Goal: Task Accomplishment & Management: Use online tool/utility

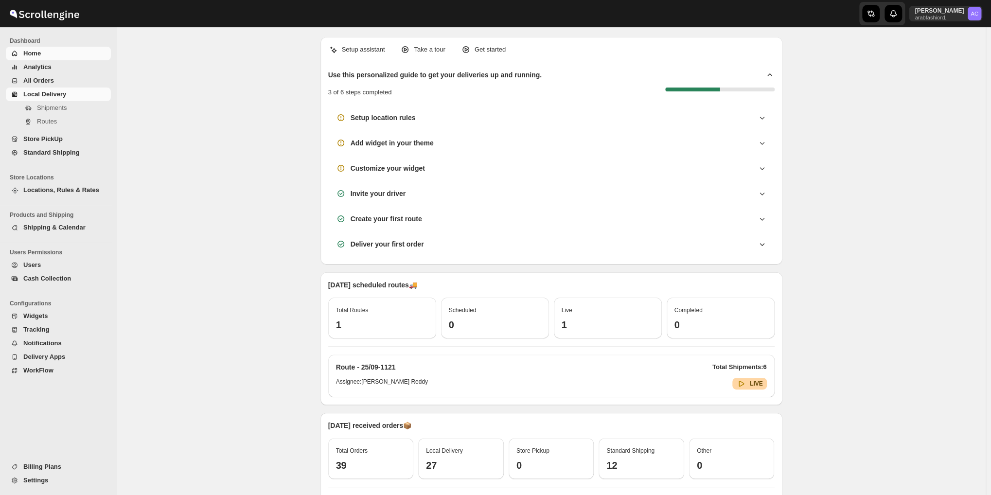
click at [28, 98] on span "Local Delivery" at bounding box center [66, 94] width 86 height 10
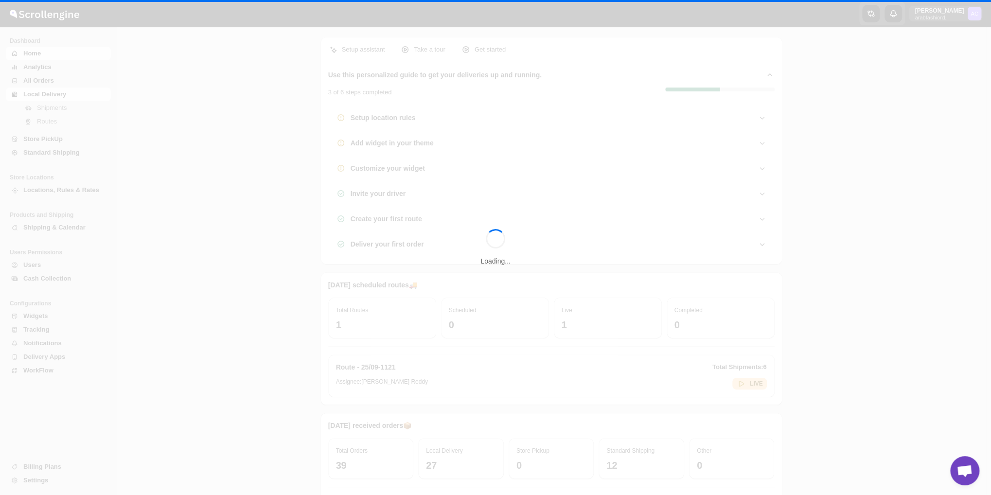
scroll to position [3148, 0]
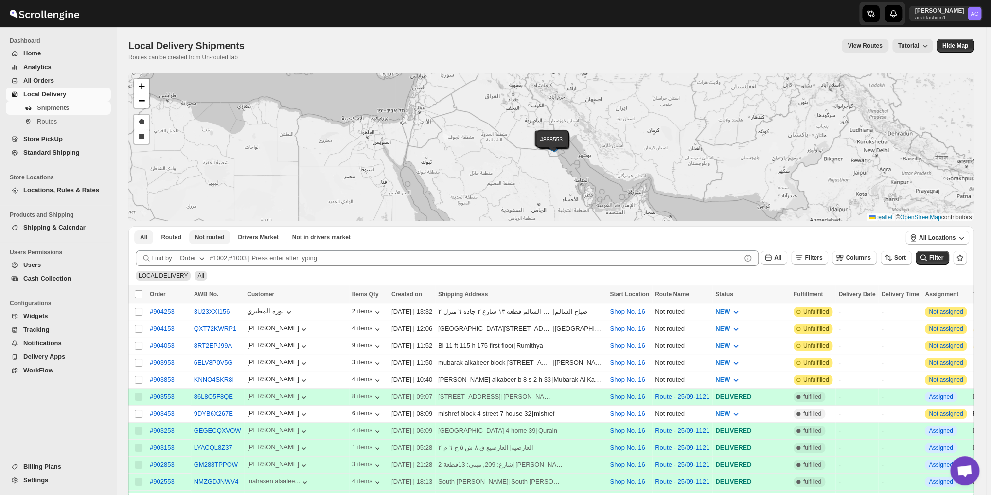
click at [209, 235] on span "Not routed" at bounding box center [210, 237] width 30 height 8
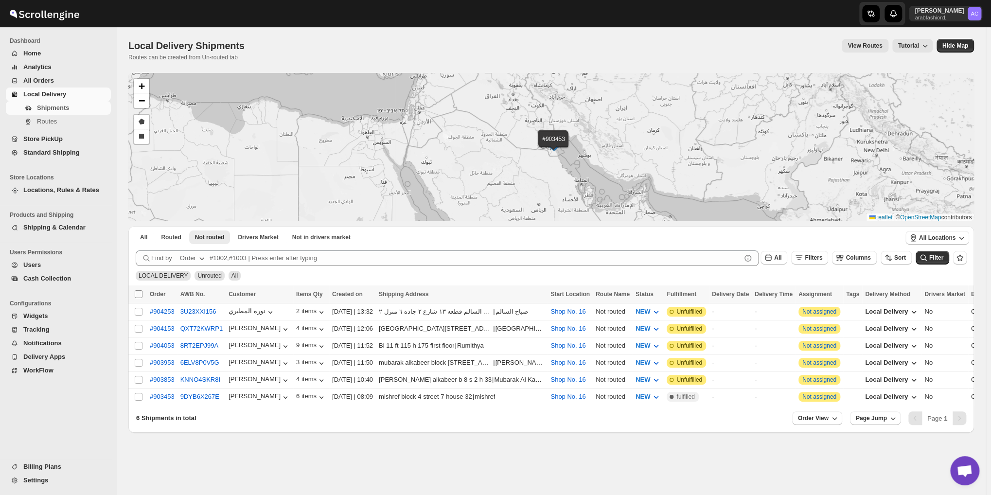
click at [142, 291] on input "Select all shipments" at bounding box center [139, 294] width 8 height 8
checkbox input "true"
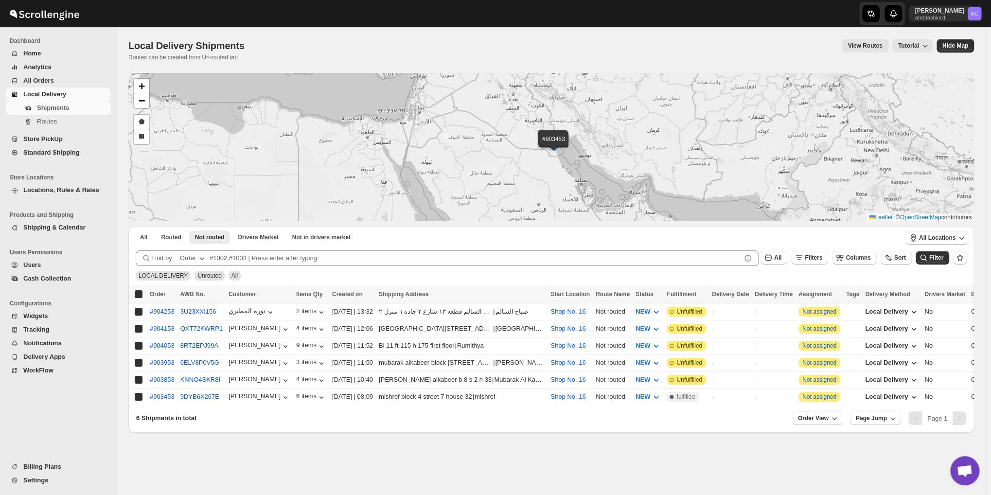
checkbox input "true"
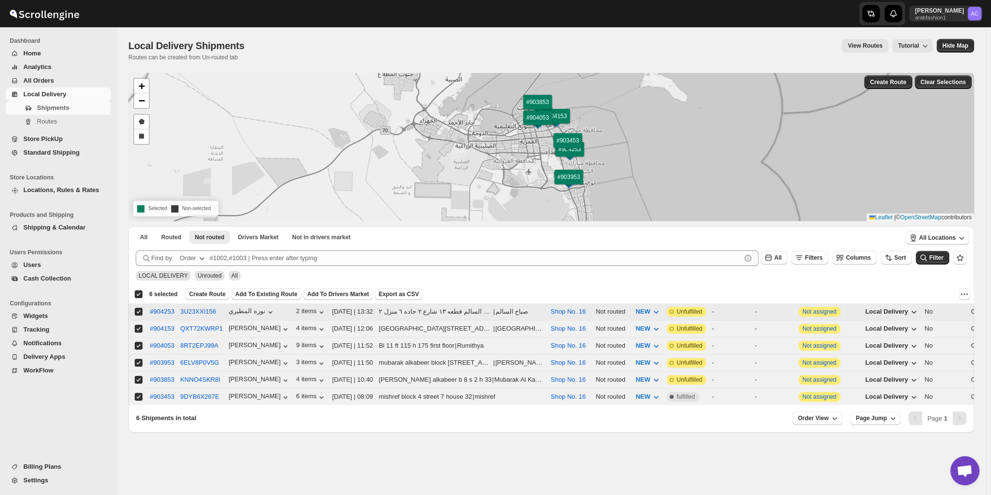
click at [140, 310] on input "Select shipment" at bounding box center [139, 312] width 8 height 8
checkbox input "false"
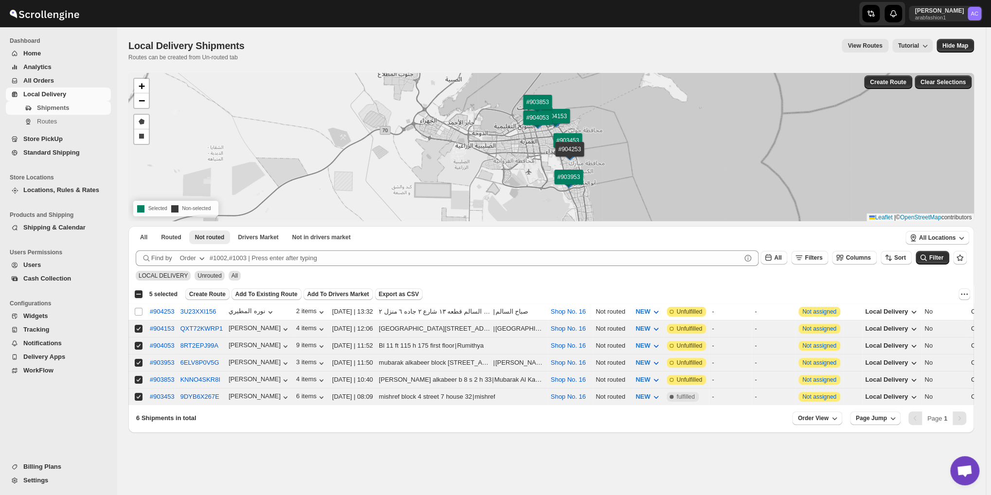
click at [206, 298] on button "Create Route" at bounding box center [207, 294] width 44 height 12
click at [206, 298] on div "Please wait..." at bounding box center [207, 294] width 44 height 12
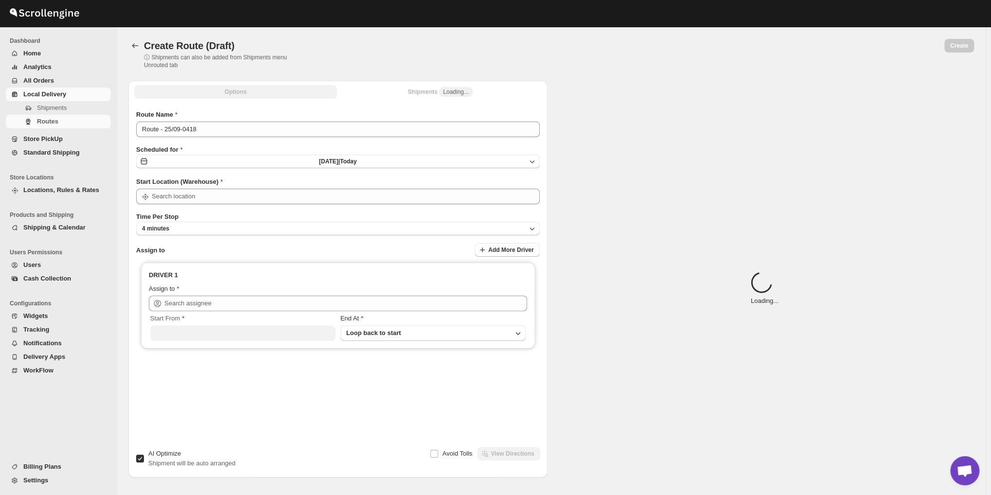
type input "Shop No. 16"
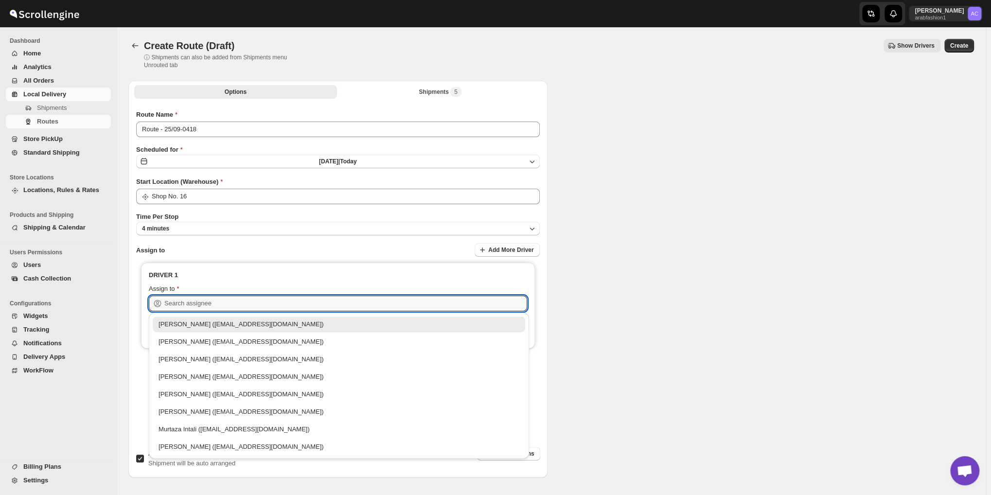
click at [206, 298] on input "text" at bounding box center [345, 304] width 363 height 16
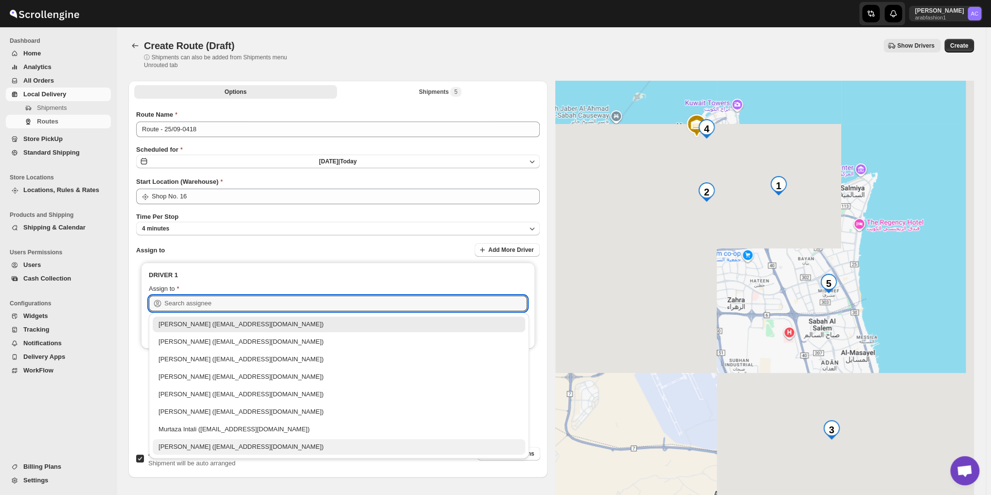
click at [188, 439] on div "Nagendra Reddy (fnsalonsecretary@gmail.com)" at bounding box center [339, 447] width 372 height 16
type input "Nagendra Reddy (fnsalonsecretary@gmail.com)"
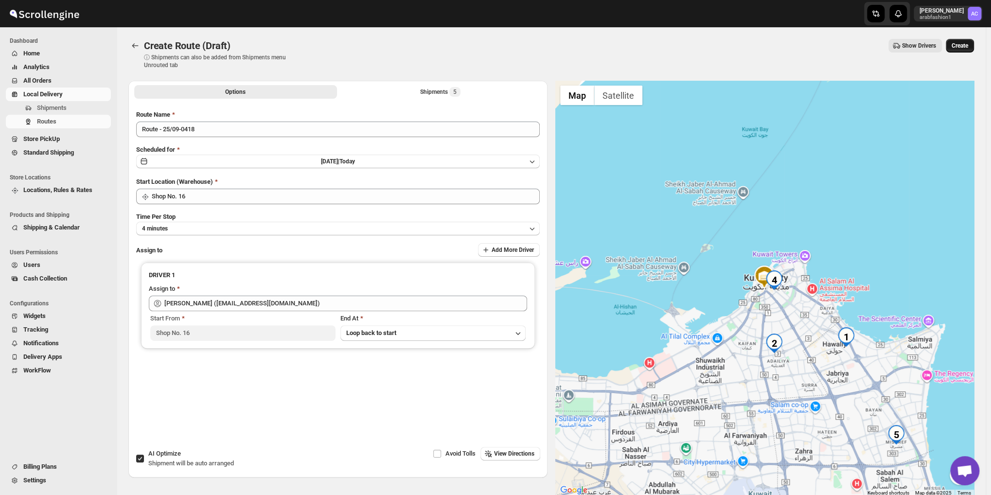
click at [957, 50] on button "Create" at bounding box center [960, 46] width 28 height 14
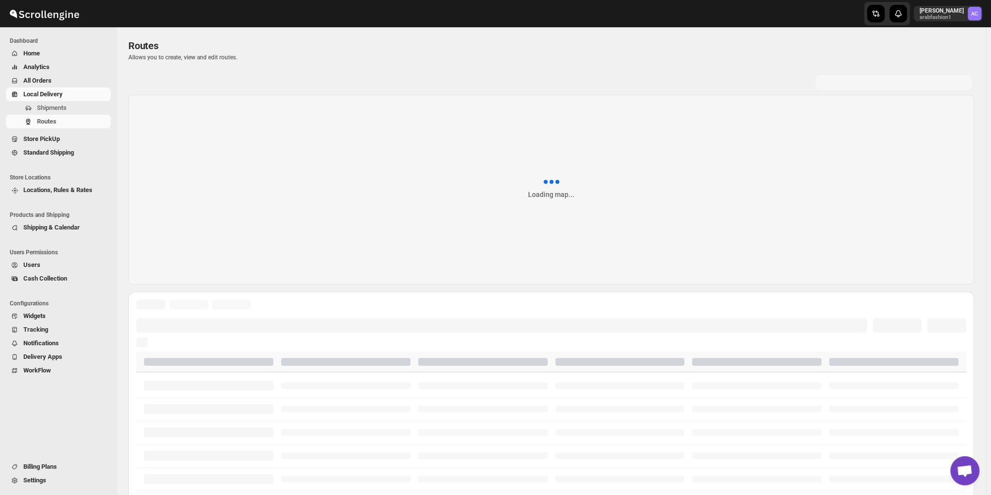
click at [43, 111] on span "Shipments" at bounding box center [52, 107] width 30 height 7
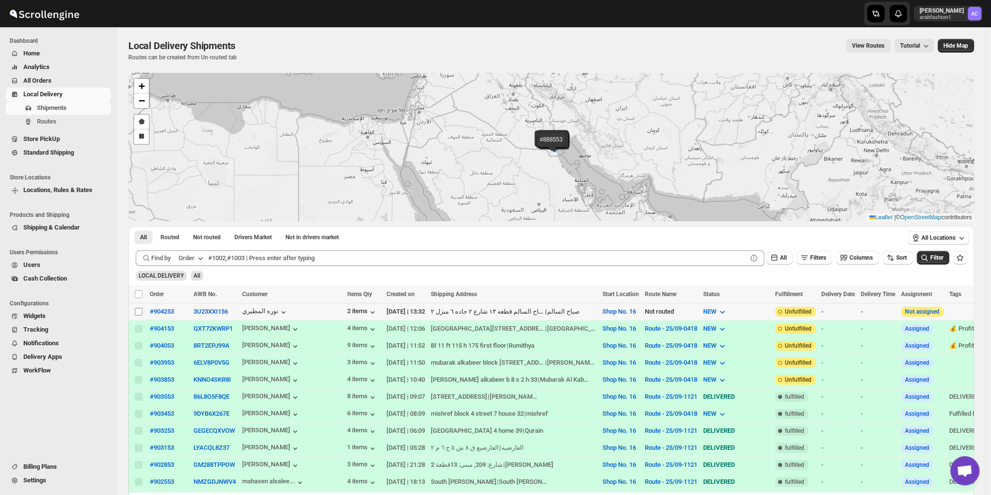
click at [141, 312] on input "Select shipment" at bounding box center [139, 312] width 8 height 8
checkbox input "true"
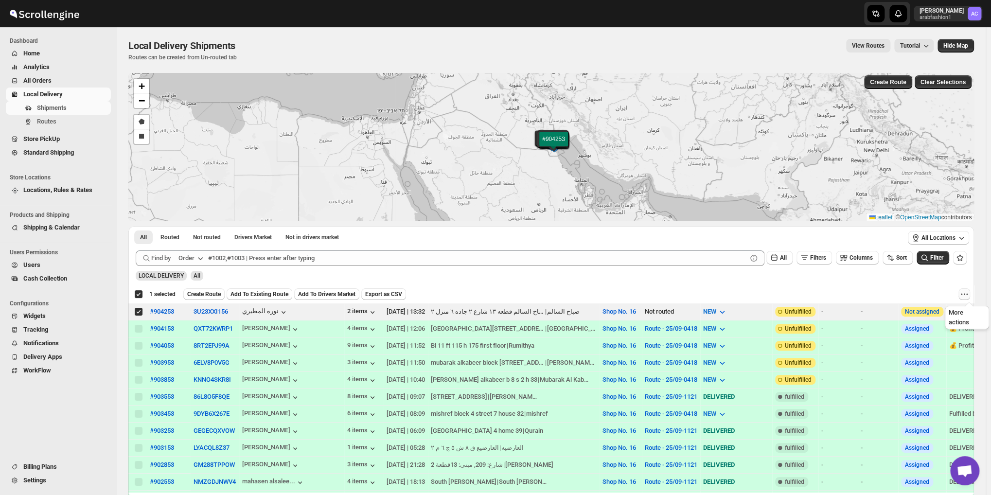
click at [966, 292] on icon "More actions" at bounding box center [964, 294] width 10 height 10
click at [934, 323] on button "MOVE TO STANDARD SHIPPING" at bounding box center [924, 330] width 96 height 16
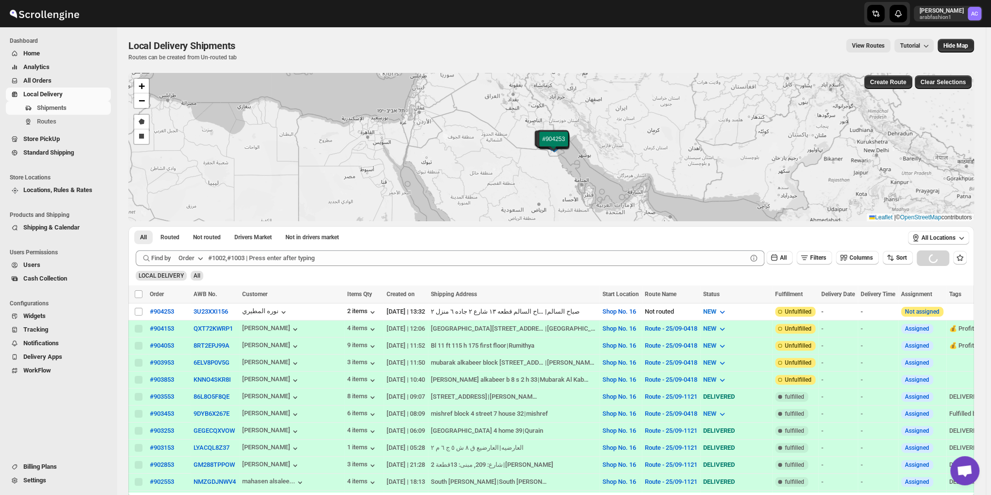
checkbox input "false"
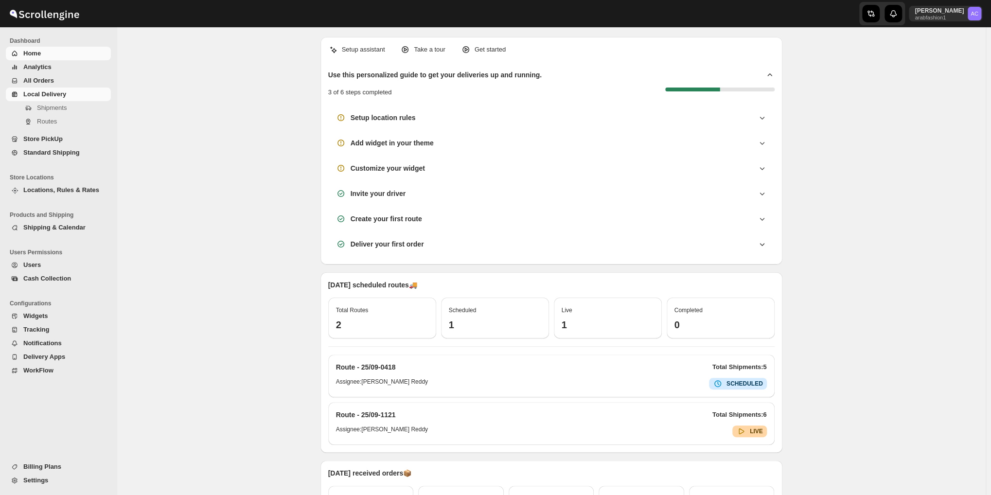
click at [46, 97] on span "Local Delivery" at bounding box center [44, 93] width 43 height 7
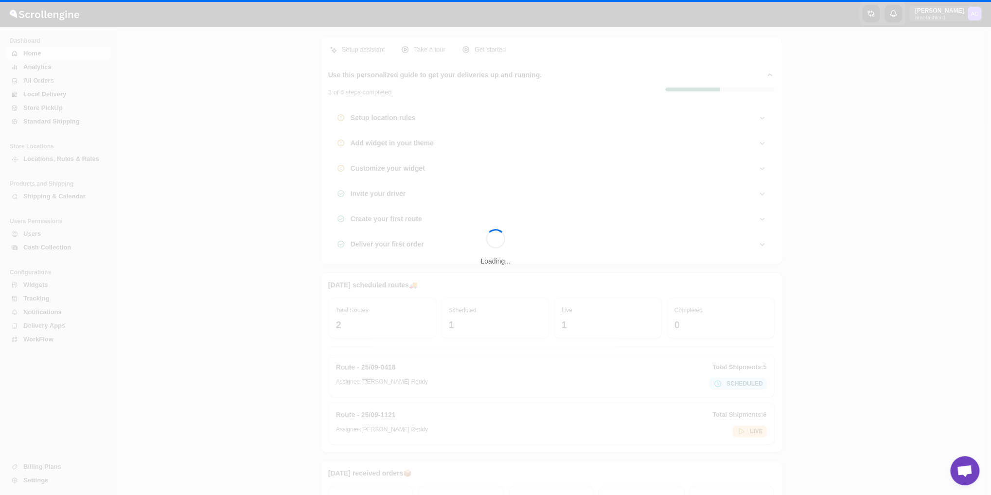
scroll to position [3148, 0]
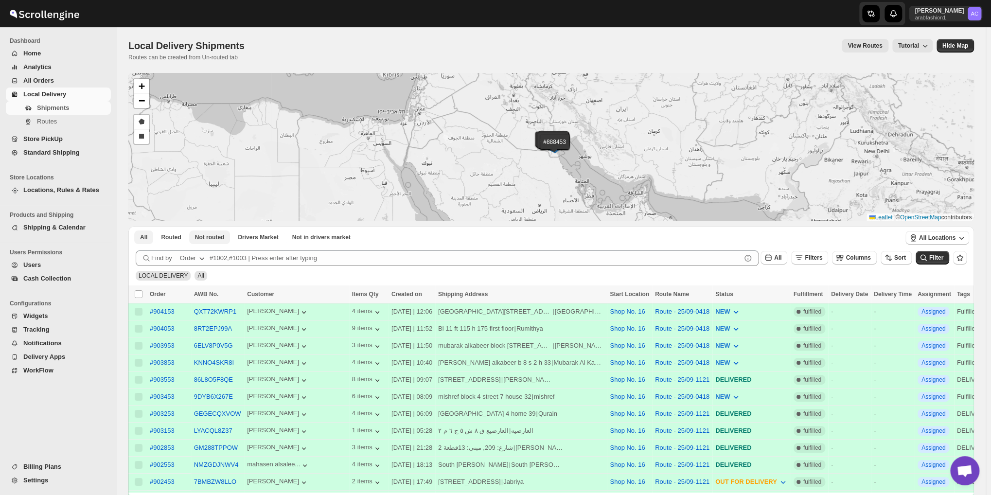
click at [217, 235] on span "Not routed" at bounding box center [210, 237] width 30 height 8
